Goal: Task Accomplishment & Management: Use online tool/utility

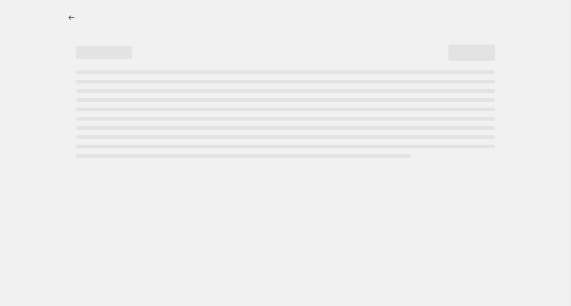
select select "percentage"
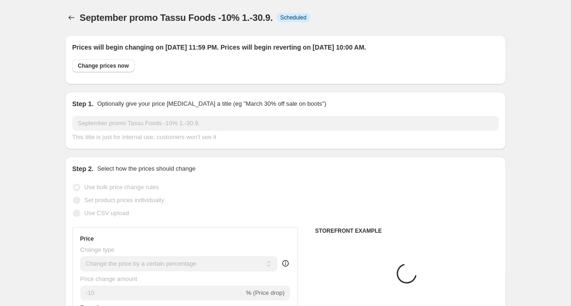
select select "product"
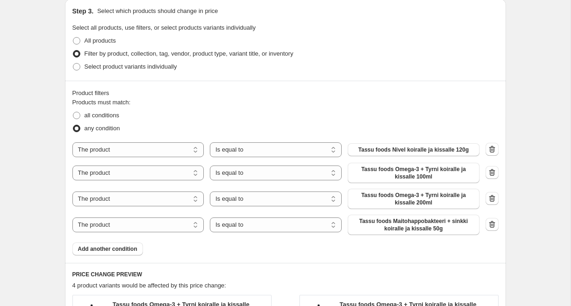
scroll to position [492, 0]
click at [76, 66] on span at bounding box center [76, 66] width 7 height 7
click at [73, 63] on input "Select product variants individually" at bounding box center [73, 63] width 0 height 0
radio input "true"
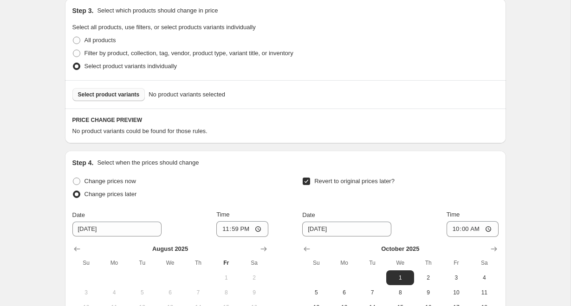
click at [104, 96] on span "Select product variants" at bounding box center [109, 94] width 62 height 7
click at [86, 54] on span "Filter by product, collection, tag, vendor, product type, variant title, or inv…" at bounding box center [188, 53] width 209 height 7
click at [73, 50] on input "Filter by product, collection, tag, vendor, product type, variant title, or inv…" at bounding box center [73, 50] width 0 height 0
radio input "true"
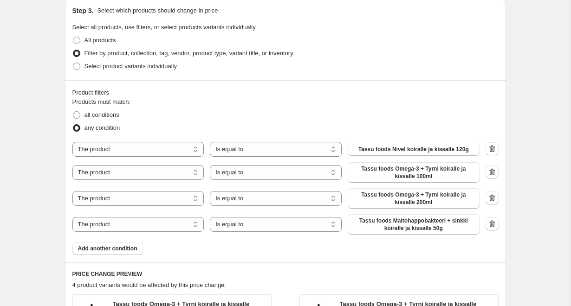
click at [34, 131] on div "September promo Tassu Foods -10% 1.-30.9.. This page is ready September promo T…" at bounding box center [285, 161] width 570 height 1307
click at [110, 64] on span "Select product variants individually" at bounding box center [130, 66] width 92 height 7
click at [73, 63] on input "Select product variants individually" at bounding box center [73, 63] width 0 height 0
radio input "true"
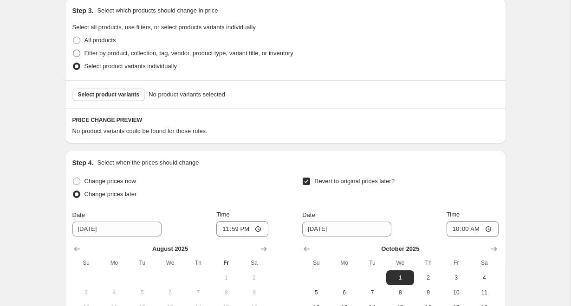
click at [85, 49] on span "Filter by product, collection, tag, vendor, product type, variant title, or inv…" at bounding box center [188, 53] width 209 height 9
click at [73, 50] on input "Filter by product, collection, tag, vendor, product type, variant title, or inv…" at bounding box center [73, 50] width 0 height 0
radio input "true"
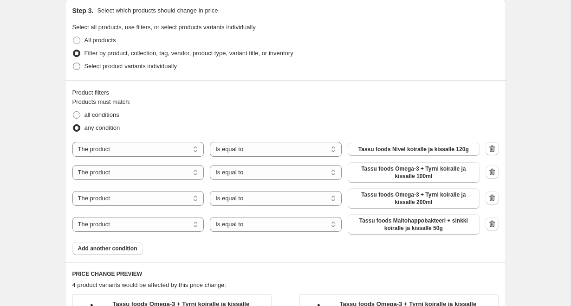
click at [96, 68] on span "Select product variants individually" at bounding box center [130, 66] width 92 height 7
click at [73, 63] on input "Select product variants individually" at bounding box center [73, 63] width 0 height 0
radio input "true"
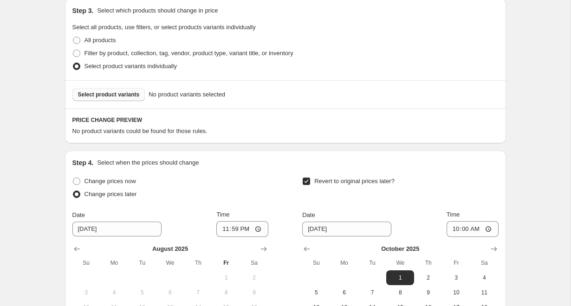
click at [123, 97] on span "Select product variants" at bounding box center [109, 94] width 62 height 7
click at [99, 52] on span "Filter by product, collection, tag, vendor, product type, variant title, or inv…" at bounding box center [188, 53] width 209 height 7
click at [73, 50] on input "Filter by product, collection, tag, vendor, product type, variant title, or inv…" at bounding box center [73, 50] width 0 height 0
radio input "true"
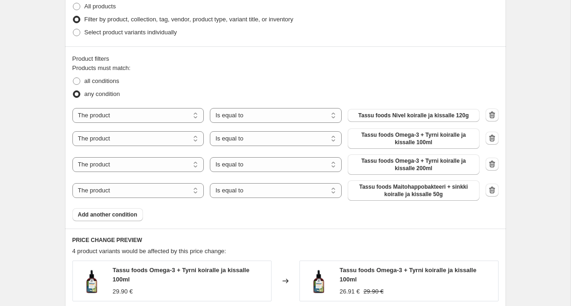
scroll to position [506, 0]
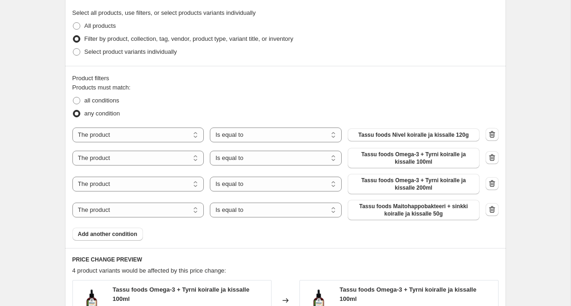
click at [151, 52] on span "Select product variants individually" at bounding box center [130, 51] width 92 height 7
click at [73, 49] on input "Select product variants individually" at bounding box center [73, 48] width 0 height 0
radio input "true"
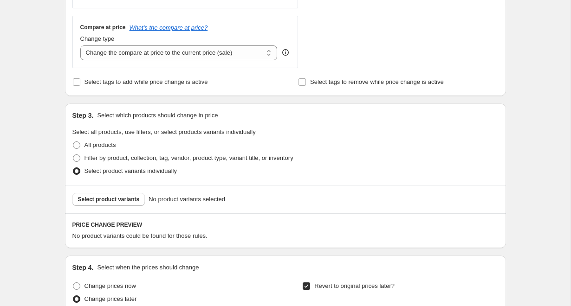
scroll to position [403, 0]
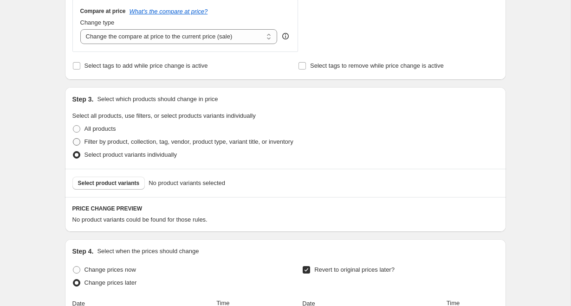
click at [241, 143] on span "Filter by product, collection, tag, vendor, product type, variant title, or inv…" at bounding box center [188, 141] width 209 height 7
click at [73, 139] on input "Filter by product, collection, tag, vendor, product type, variant title, or inv…" at bounding box center [73, 138] width 0 height 0
radio input "true"
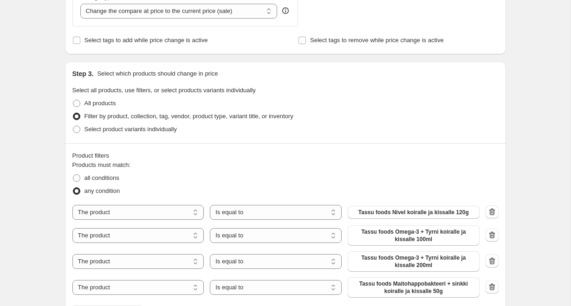
scroll to position [409, 0]
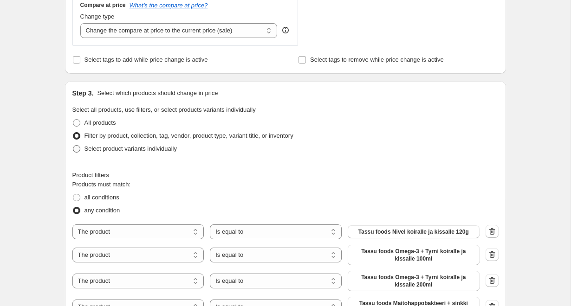
click at [115, 148] on span "Select product variants individually" at bounding box center [130, 148] width 92 height 7
click at [73, 146] on input "Select product variants individually" at bounding box center [73, 145] width 0 height 0
radio input "true"
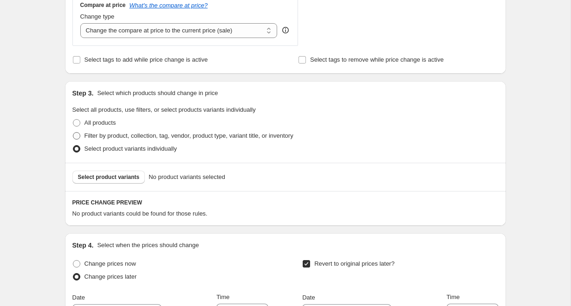
click at [136, 135] on span "Filter by product, collection, tag, vendor, product type, variant title, or inv…" at bounding box center [188, 135] width 209 height 7
click at [73, 133] on input "Filter by product, collection, tag, vendor, product type, variant title, or inv…" at bounding box center [73, 132] width 0 height 0
radio input "true"
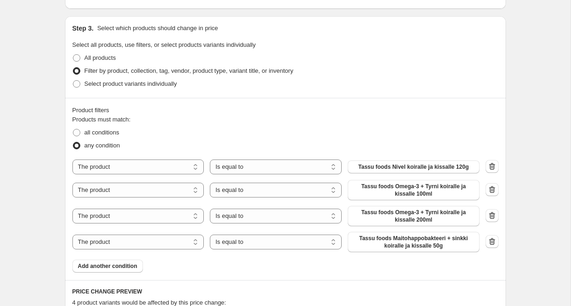
scroll to position [479, 0]
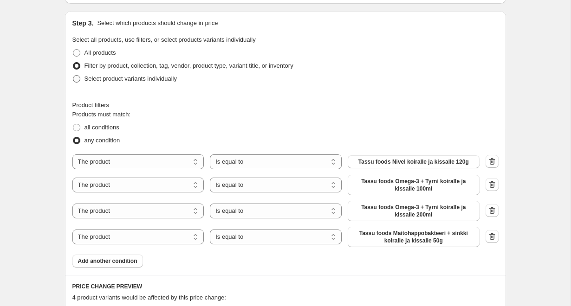
click at [79, 78] on span at bounding box center [76, 78] width 7 height 7
click at [73, 76] on input "Select product variants individually" at bounding box center [73, 75] width 0 height 0
radio input "true"
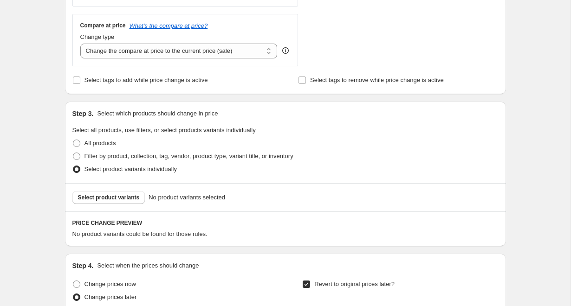
scroll to position [388, 0]
click at [116, 157] on span "Filter by product, collection, tag, vendor, product type, variant title, or inv…" at bounding box center [188, 157] width 209 height 7
click at [73, 154] on input "Filter by product, collection, tag, vendor, product type, variant title, or inv…" at bounding box center [73, 154] width 0 height 0
radio input "true"
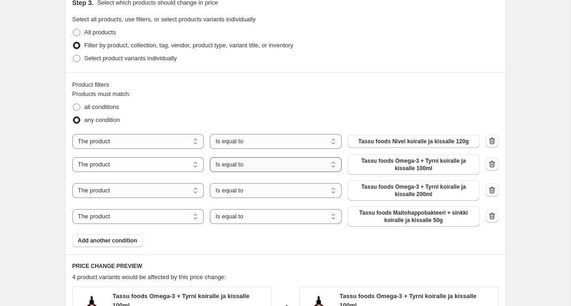
scroll to position [498, 0]
click at [78, 58] on span at bounding box center [76, 59] width 7 height 7
click at [73, 56] on input "Select product variants individually" at bounding box center [73, 56] width 0 height 0
radio input "true"
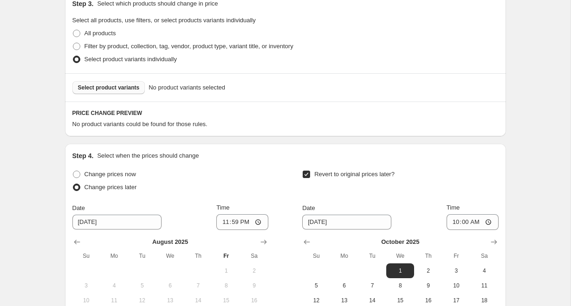
click at [112, 87] on span "Select product variants" at bounding box center [109, 87] width 62 height 7
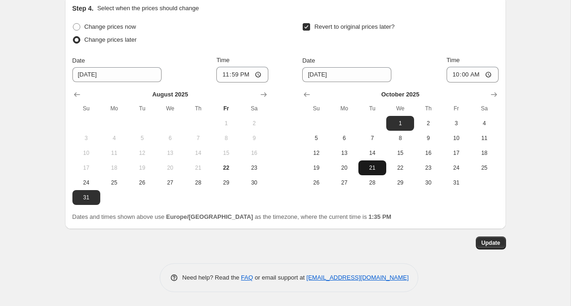
scroll to position [847, 0]
click at [492, 245] on span "Update" at bounding box center [490, 242] width 19 height 7
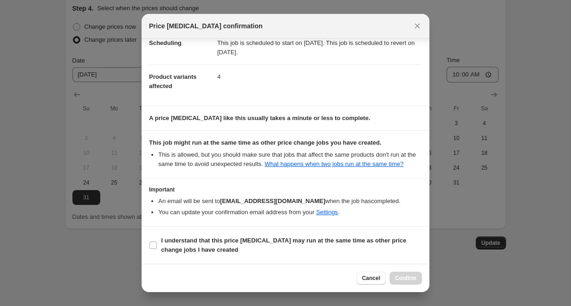
scroll to position [92, 0]
click at [293, 244] on b "I understand that this price [MEDICAL_DATA] may run at the same time as other p…" at bounding box center [283, 245] width 245 height 16
click at [157, 244] on input "I understand that this price [MEDICAL_DATA] may run at the same time as other p…" at bounding box center [152, 245] width 7 height 7
click at [260, 252] on span "I understand that this price [MEDICAL_DATA] may run at the same time as other p…" at bounding box center [291, 245] width 261 height 19
click at [157, 249] on input "I understand that this price [MEDICAL_DATA] may run at the same time as other p…" at bounding box center [152, 245] width 7 height 7
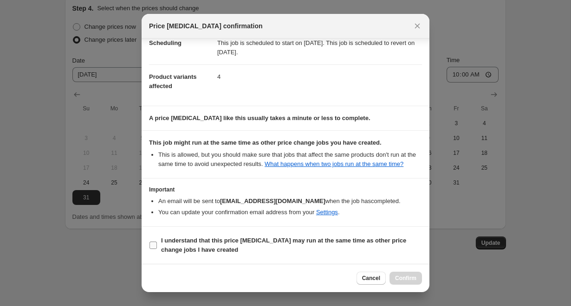
click at [241, 246] on span "I understand that this price [MEDICAL_DATA] may run at the same time as other p…" at bounding box center [291, 245] width 261 height 19
click at [157, 246] on input "I understand that this price [MEDICAL_DATA] may run at the same time as other p…" at bounding box center [152, 245] width 7 height 7
checkbox input "true"
click at [412, 277] on span "Confirm" at bounding box center [405, 278] width 21 height 7
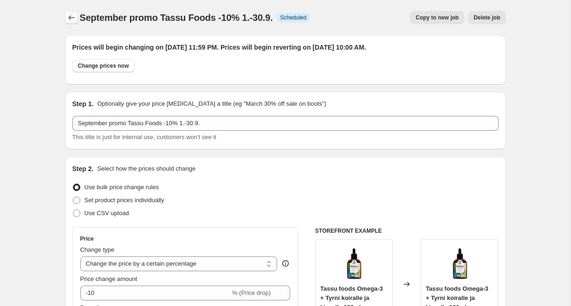
click at [66, 15] on button "Price change jobs" at bounding box center [71, 17] width 13 height 13
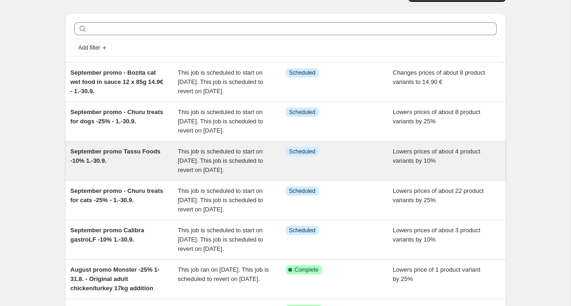
scroll to position [23, 0]
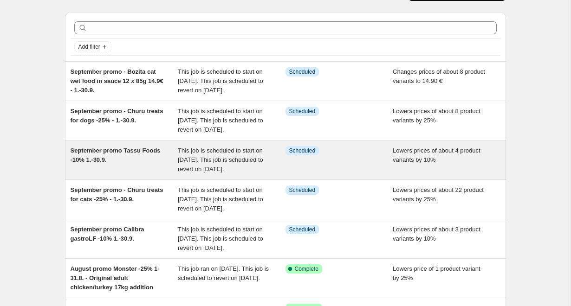
click at [160, 174] on div "September promo Tassu Foods -10% 1.-30.9." at bounding box center [125, 160] width 108 height 28
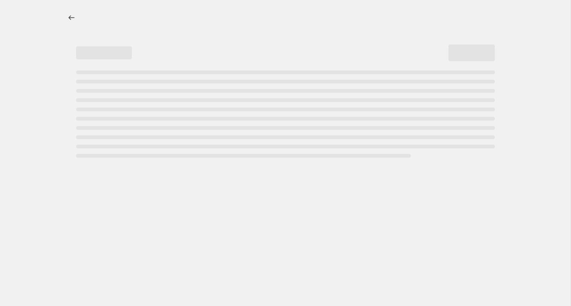
select select "percentage"
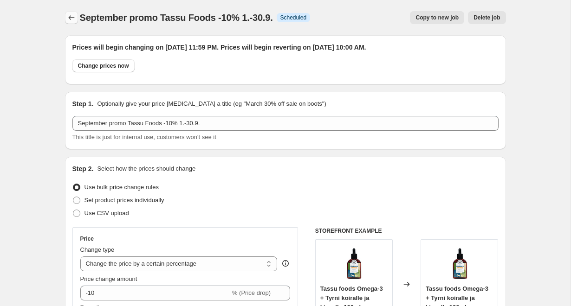
click at [70, 14] on icon "Price change jobs" at bounding box center [71, 17] width 9 height 9
